Goal: Download file/media

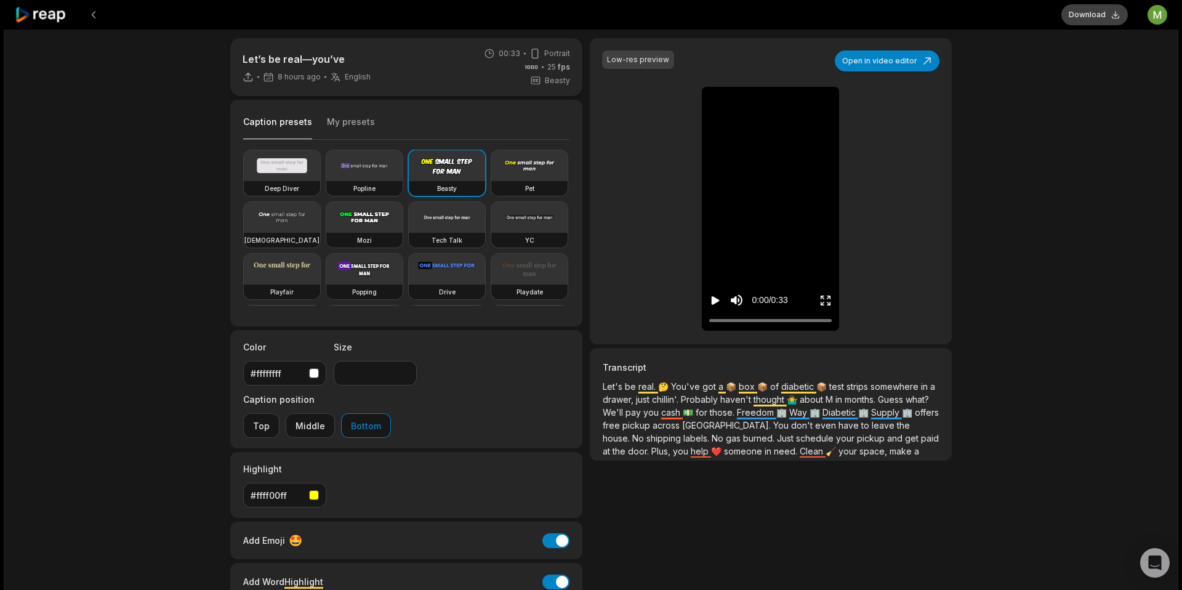
click at [1086, 17] on button "Download" at bounding box center [1094, 14] width 66 height 21
click at [34, 19] on icon at bounding box center [41, 15] width 52 height 17
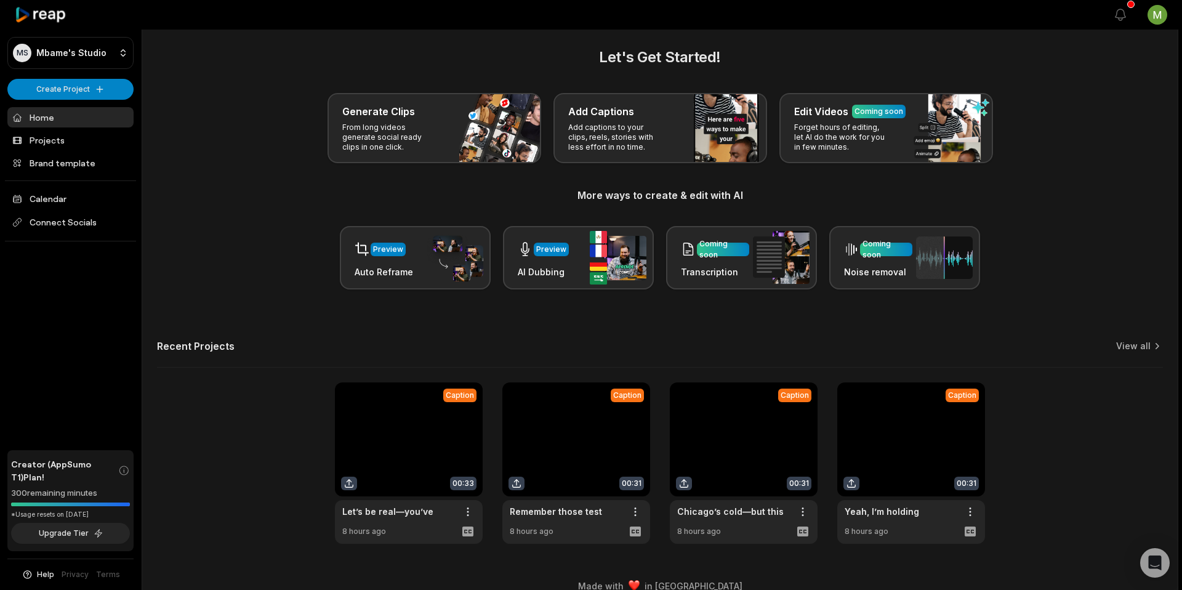
click at [589, 439] on link at bounding box center [576, 462] width 148 height 161
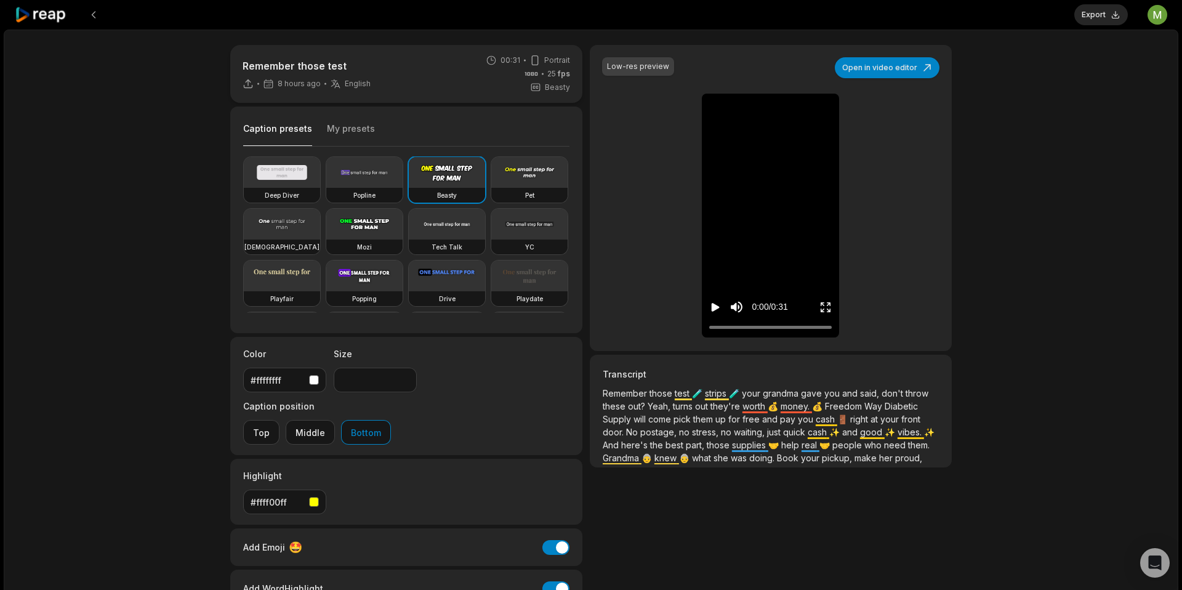
click at [717, 305] on icon "Play video" at bounding box center [715, 307] width 12 height 12
drag, startPoint x: 741, startPoint y: 281, endPoint x: 729, endPoint y: 252, distance: 30.6
type input "****"
click at [737, 252] on input "Change volume" at bounding box center [738, 266] width 3 height 62
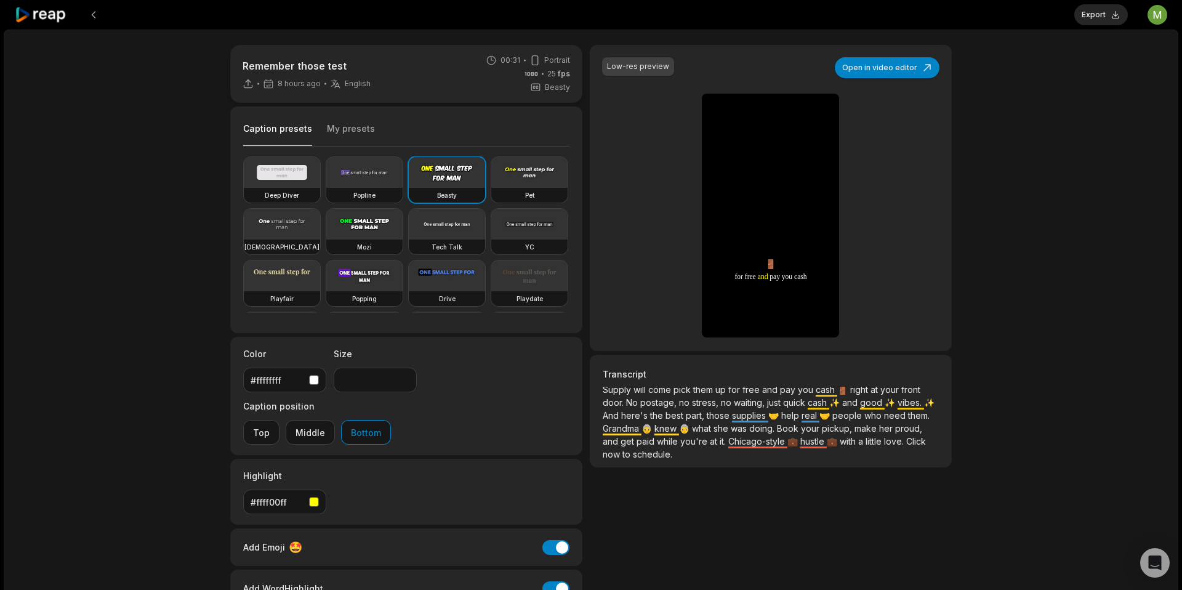
scroll to position [36, 0]
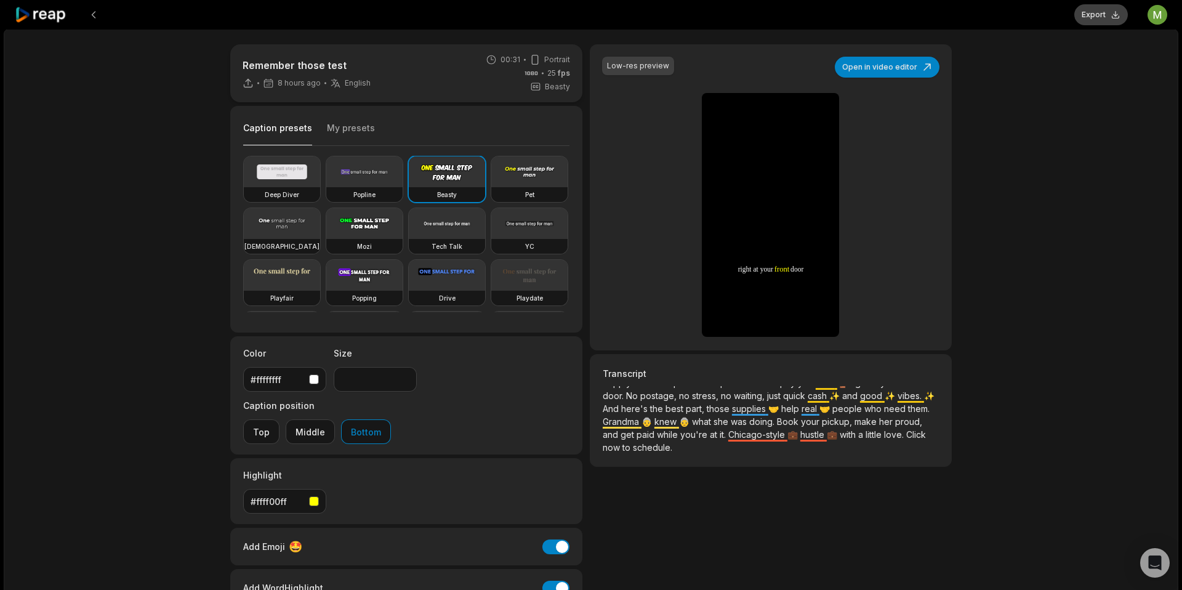
click at [1089, 17] on button "Export" at bounding box center [1101, 14] width 54 height 21
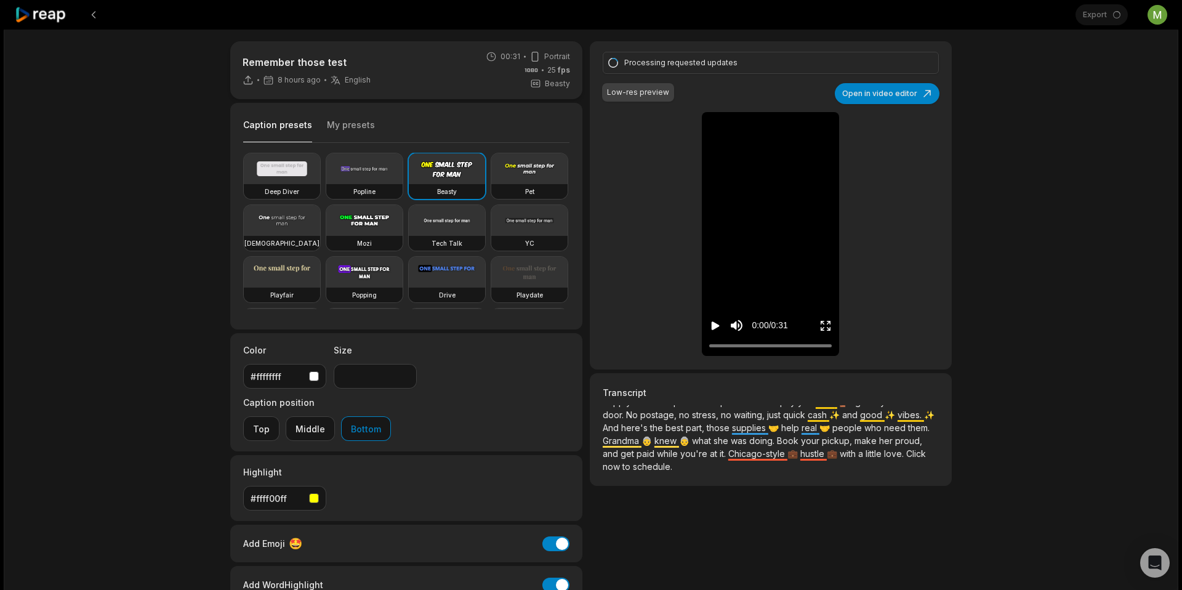
scroll to position [2, 0]
